Goal: Task Accomplishment & Management: Manage account settings

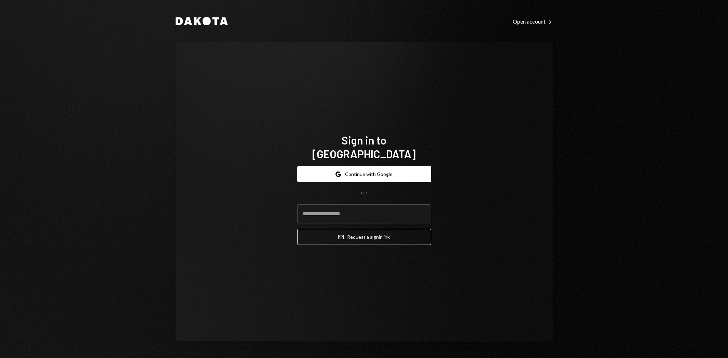
type input "**********"
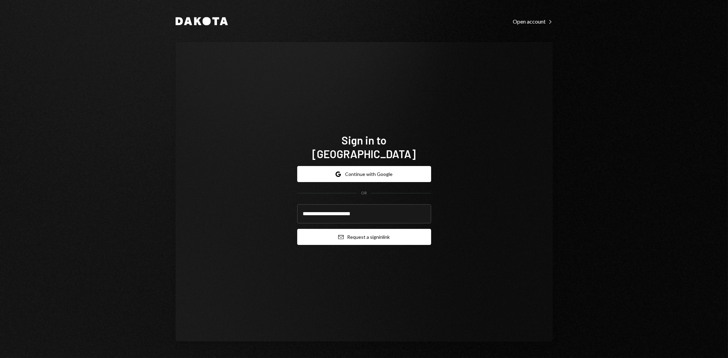
click at [408, 229] on button "Email Request a sign in link" at bounding box center [364, 237] width 134 height 16
